Goal: Find specific page/section: Find specific page/section

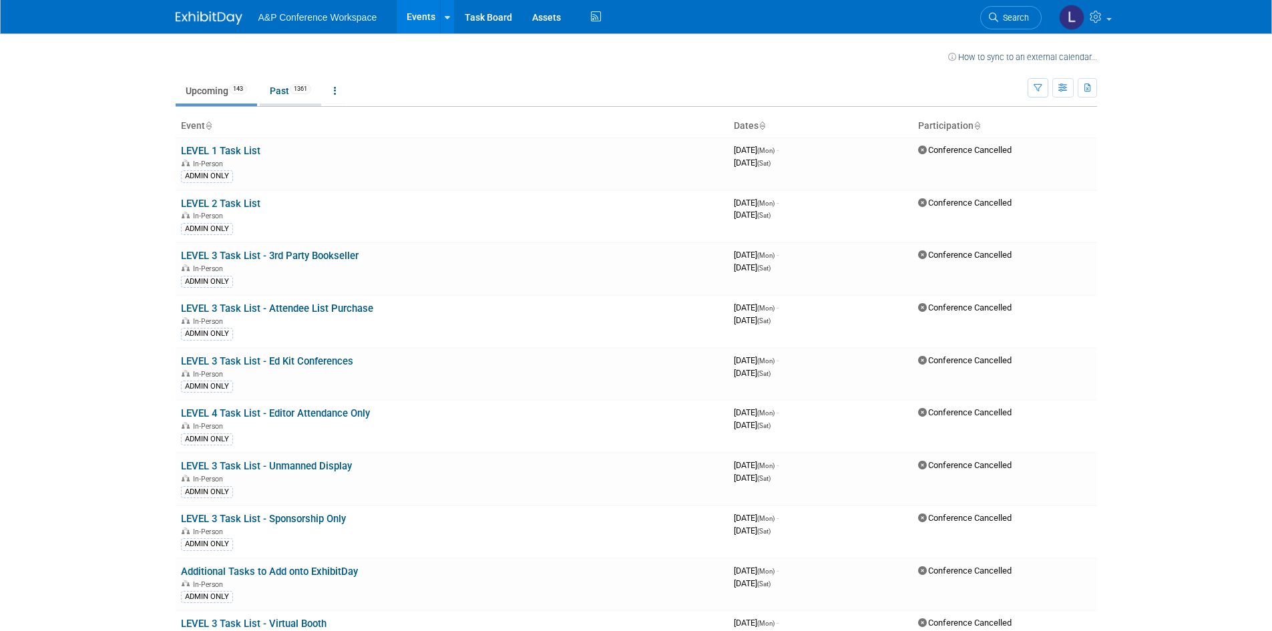
click at [294, 99] on link "Past 1361" at bounding box center [290, 90] width 61 height 25
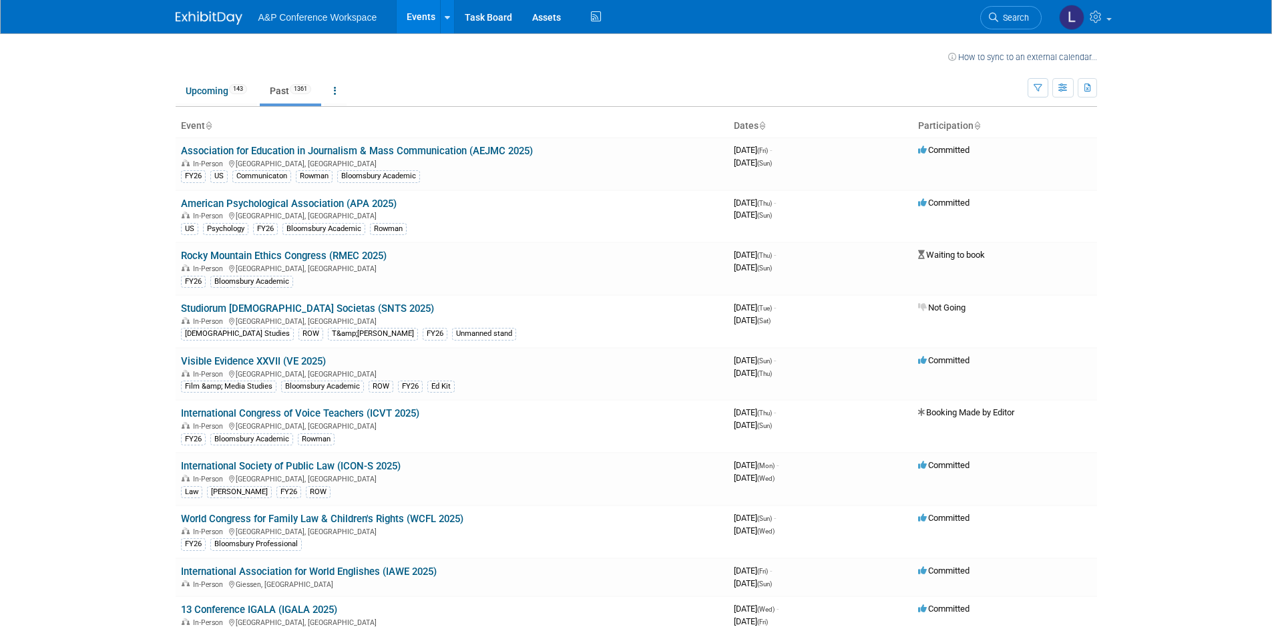
scroll to position [4983, 0]
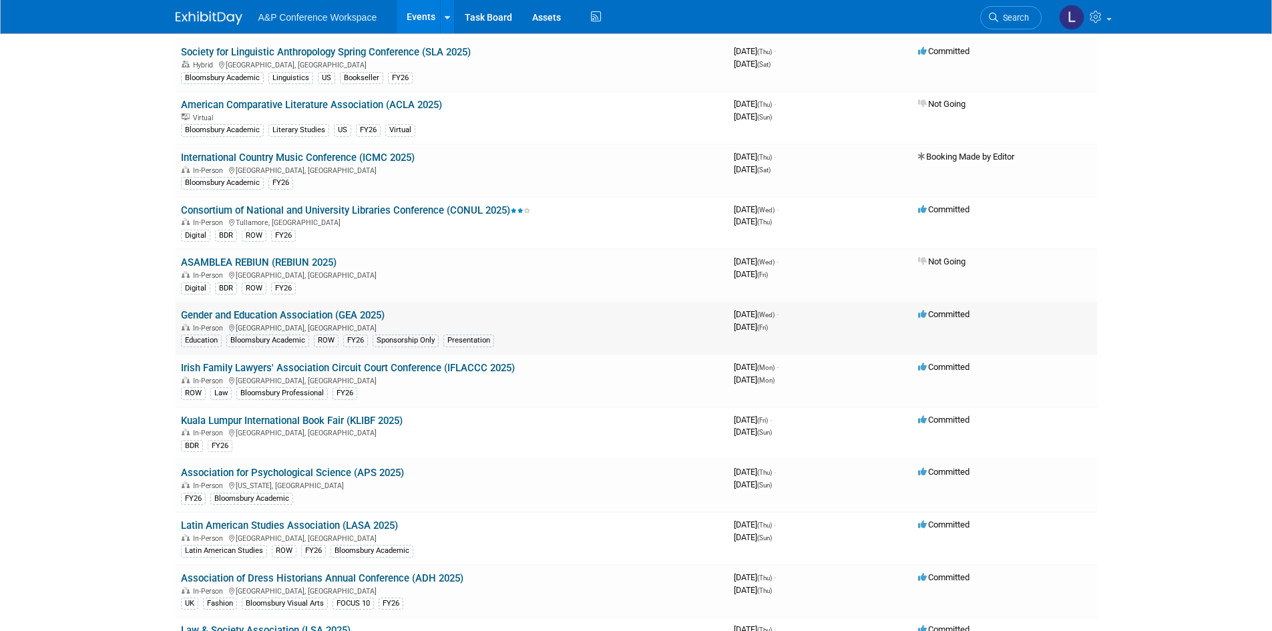
click at [310, 316] on link "Gender and Education Association (GEA 2025)" at bounding box center [283, 315] width 204 height 12
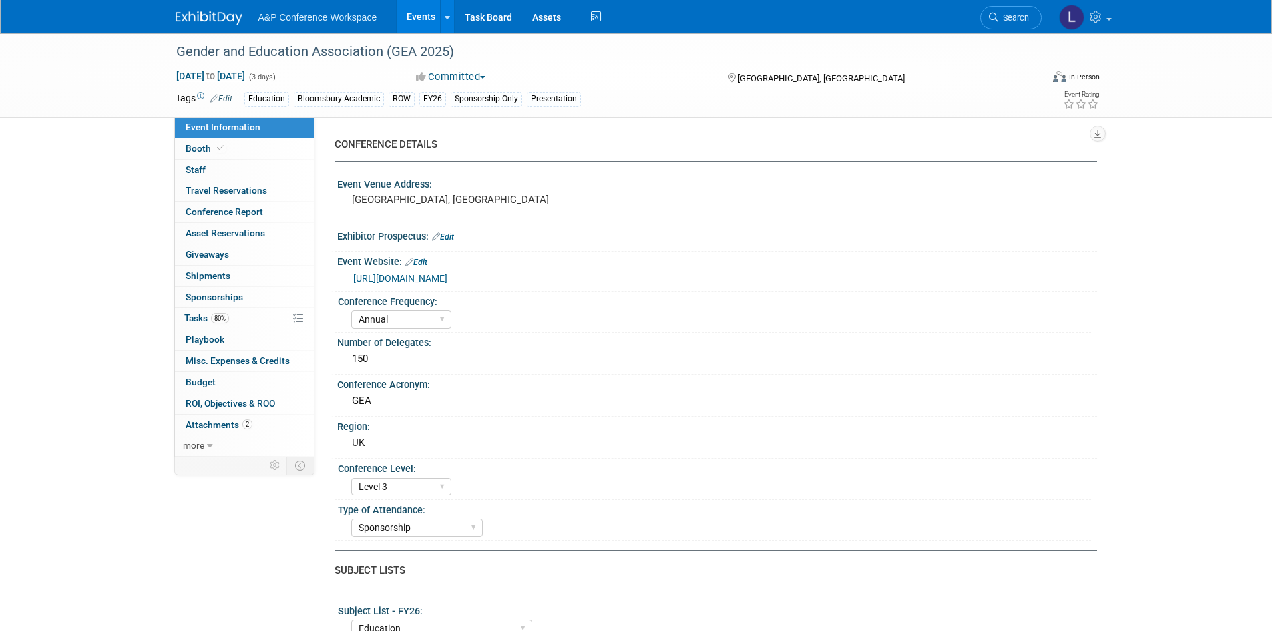
select select "Annual"
select select "Level 3"
select select "Sponsorship"
select select "Education"
select select "Bloomsbury Academic"
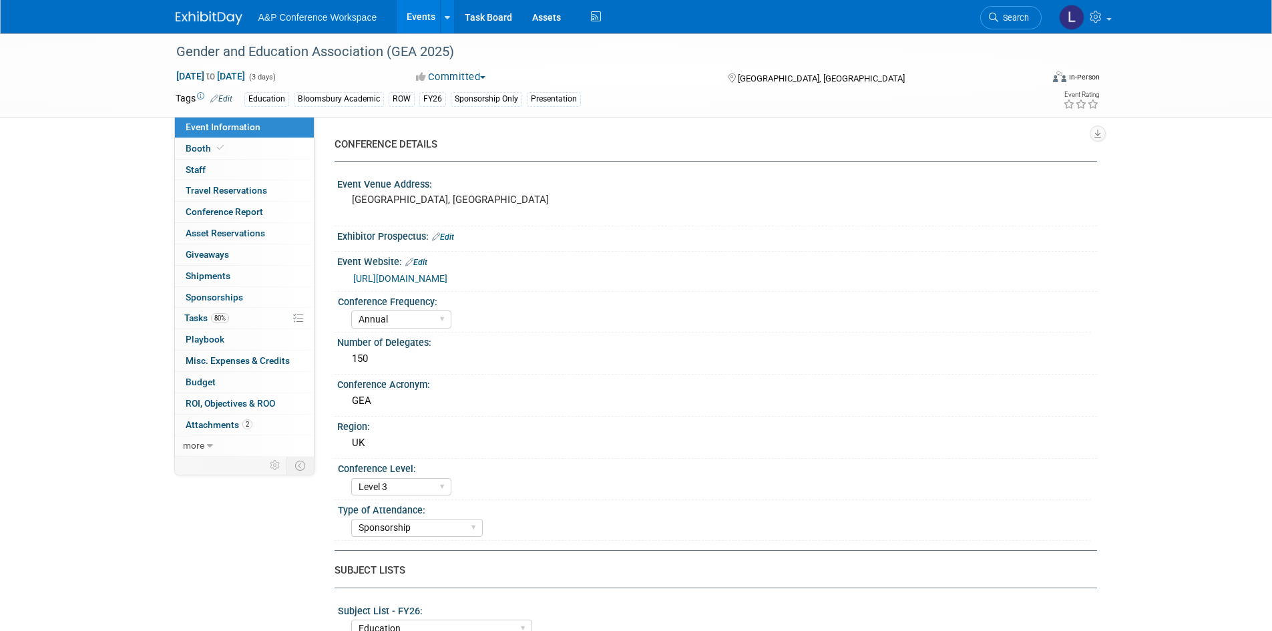
select select "Matt Hambridge"
select select "Lianna Iwanikiw"
select select "Vanessa Taylor-Sharpe"
select select "Brand/Subject Presence​"
click at [240, 147] on link "Booth" at bounding box center [244, 148] width 139 height 21
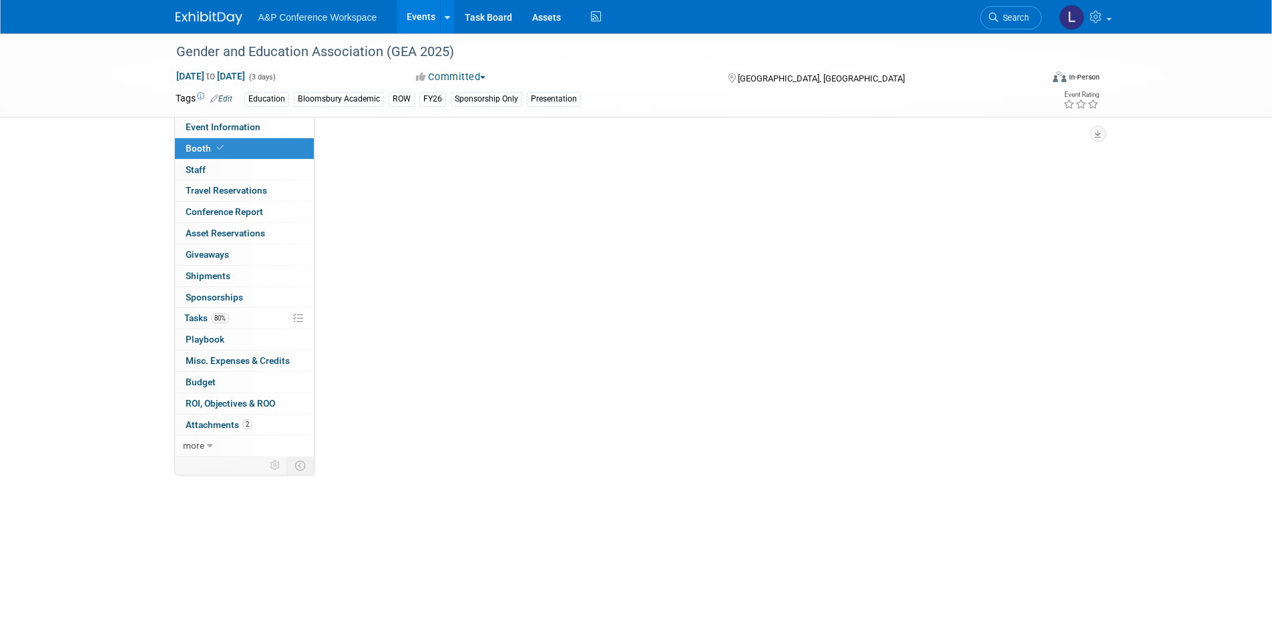
select select "COBA"
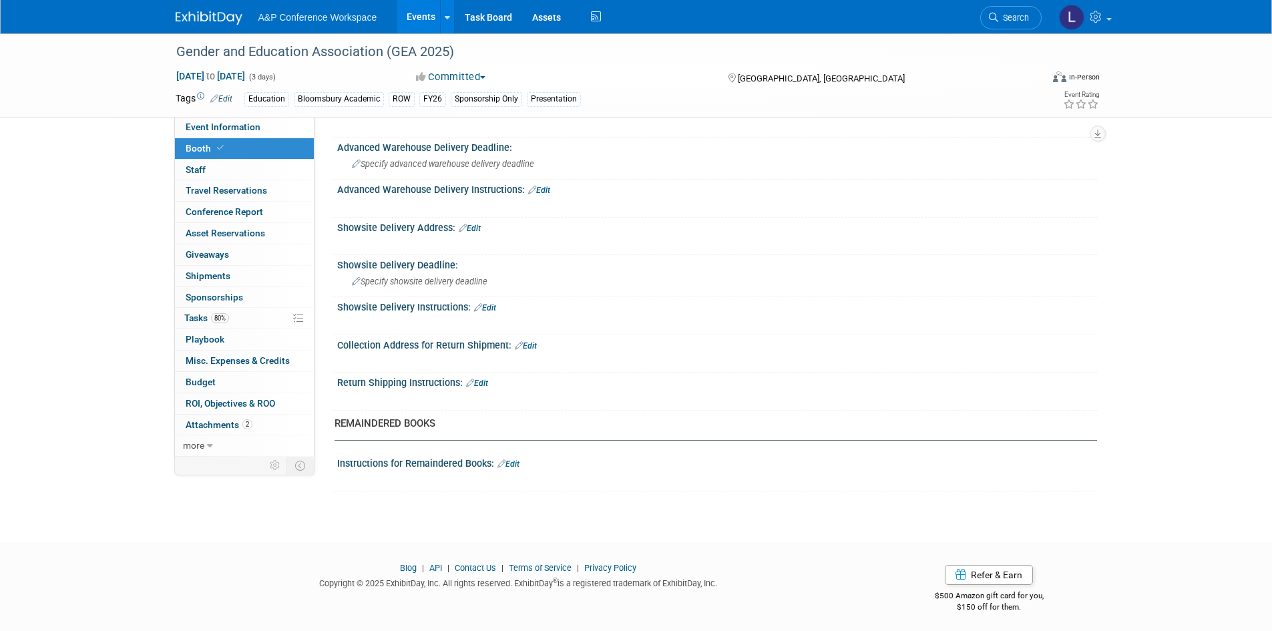
scroll to position [672, 0]
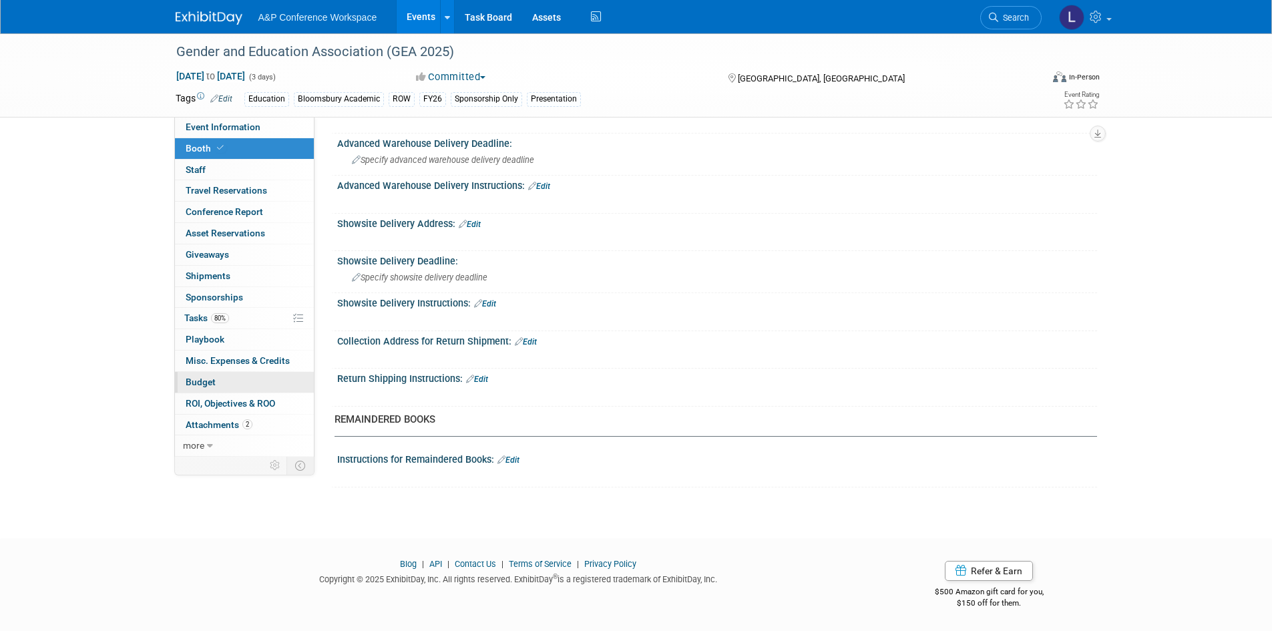
click at [208, 375] on link "Budget" at bounding box center [244, 382] width 139 height 21
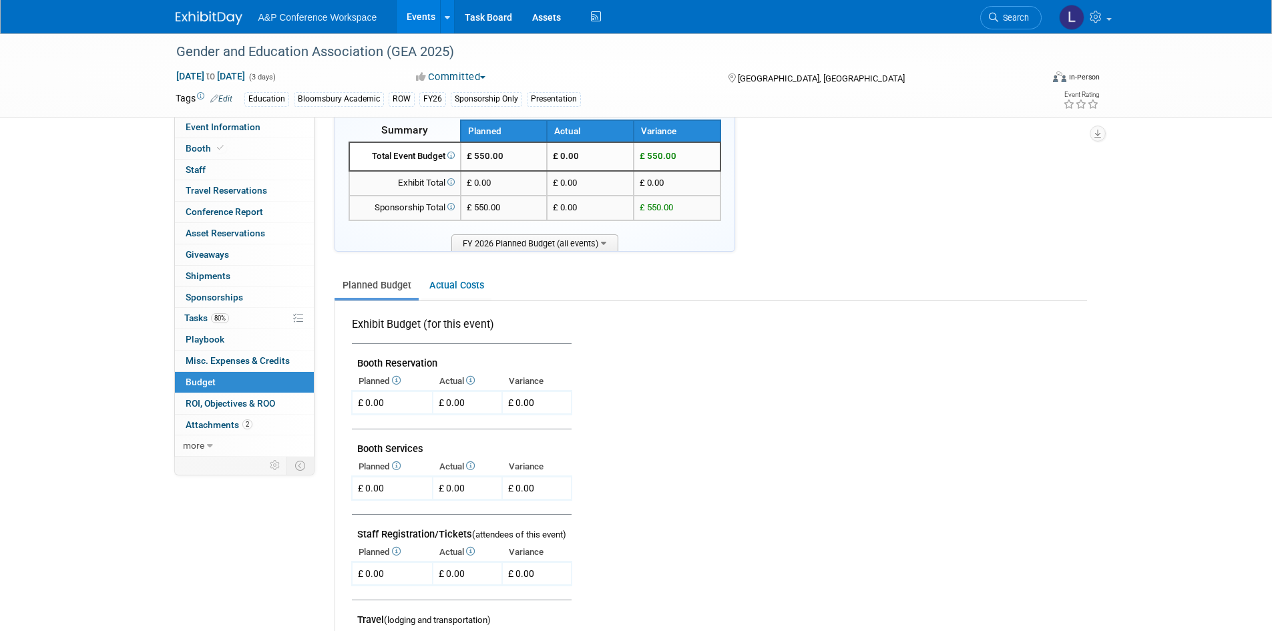
scroll to position [0, 0]
